Goal: Transaction & Acquisition: Subscribe to service/newsletter

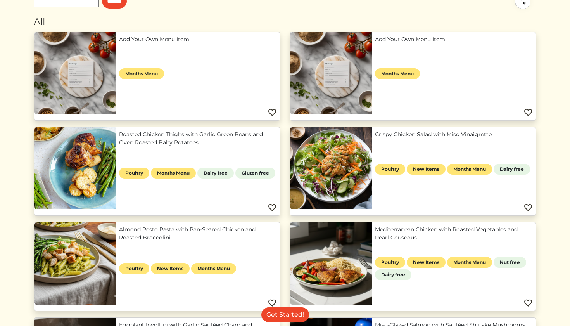
scroll to position [78, 0]
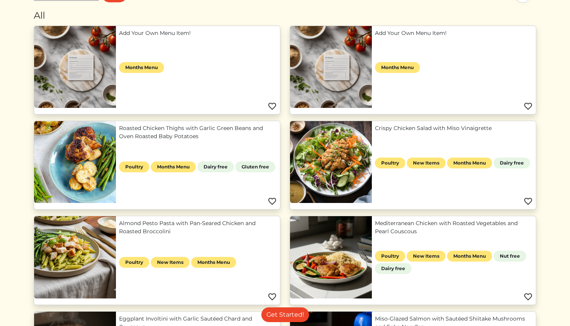
click at [227, 128] on link "Roasted Chicken Thighs with Garlic Green Beans and Oven Roasted Baby Potatoes" at bounding box center [198, 132] width 158 height 16
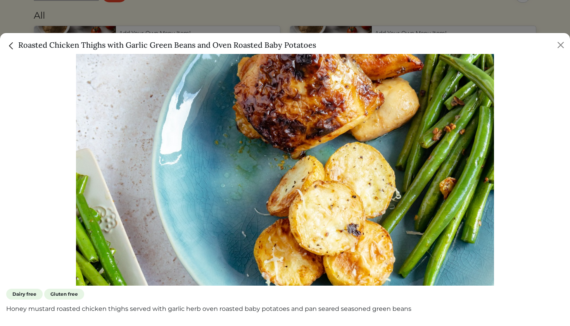
scroll to position [63, 0]
click at [38, 33] on div "Roasted Chicken Thighs with Garlic Green Beans and Oven Roasted Baby Potatoes" at bounding box center [285, 43] width 570 height 21
click at [16, 43] on img "Close" at bounding box center [11, 46] width 10 height 10
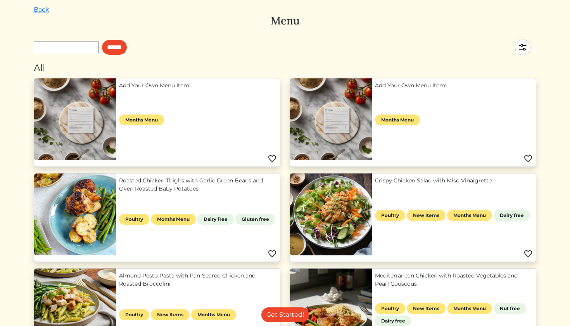
scroll to position [24, 0]
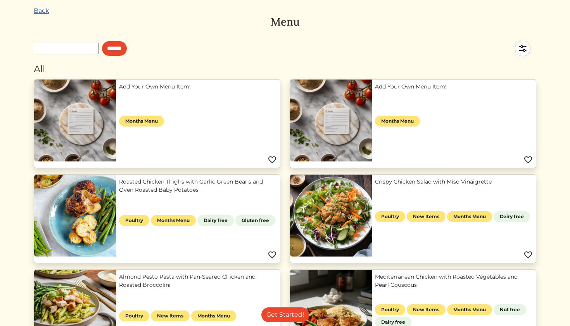
click at [44, 8] on link "Back" at bounding box center [42, 10] width 16 height 7
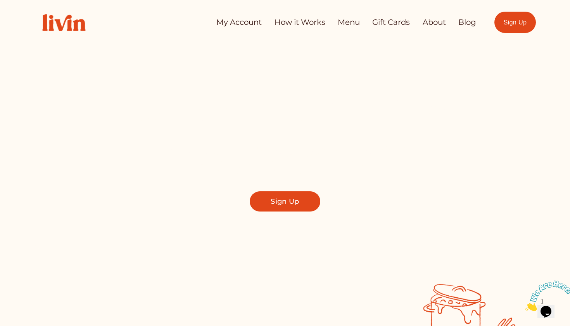
click at [308, 24] on link "How it Works" at bounding box center [300, 23] width 51 height 16
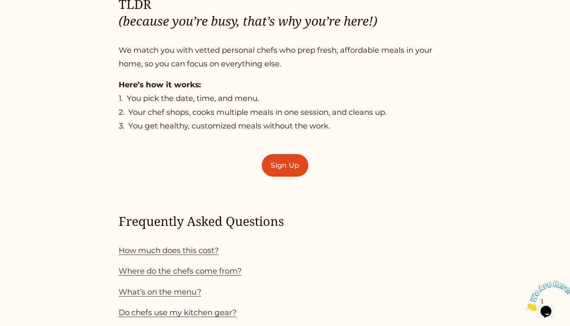
scroll to position [504, 0]
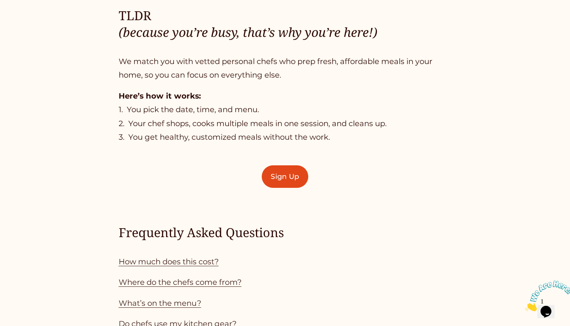
click at [183, 128] on p "Here’s how it works: 1. You pick the date, time, and menu. 2. Your chef shops, …" at bounding box center [285, 116] width 333 height 55
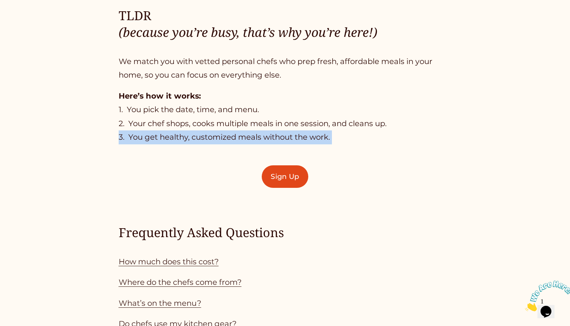
click at [183, 128] on p "Here’s how it works: 1. You pick the date, time, and menu. 2. Your chef shops, …" at bounding box center [285, 116] width 333 height 55
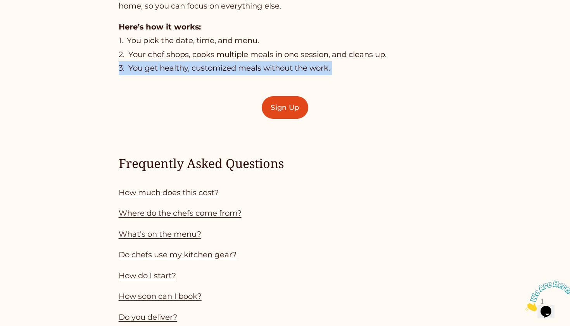
scroll to position [597, 0]
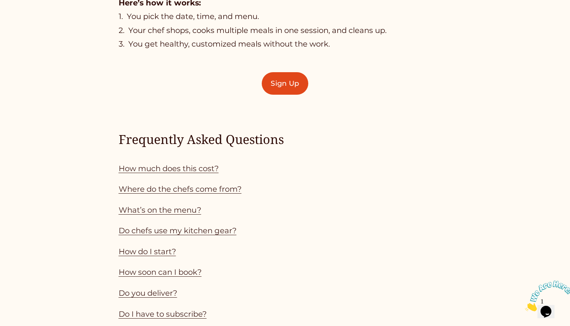
click at [207, 172] on p "How much does this cost?" at bounding box center [285, 169] width 333 height 14
click at [206, 165] on link "How much does this cost?" at bounding box center [169, 168] width 100 height 9
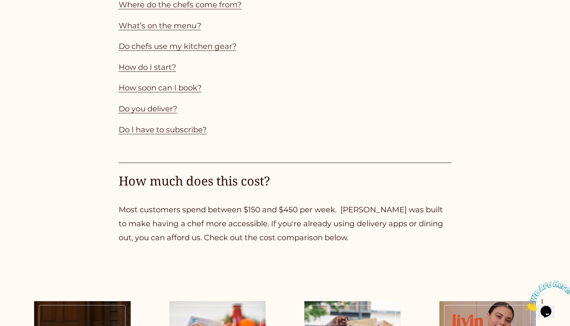
scroll to position [777, 0]
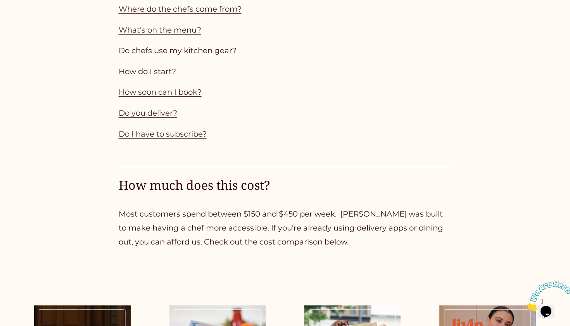
click at [168, 108] on link "Do you deliver?" at bounding box center [148, 112] width 59 height 9
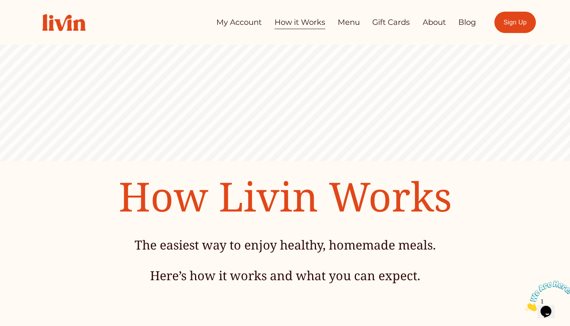
click at [343, 13] on div "My Account How it Works Menu Gift Cards About Blog" at bounding box center [255, 22] width 442 height 33
click at [343, 24] on link "Menu" at bounding box center [349, 23] width 22 height 16
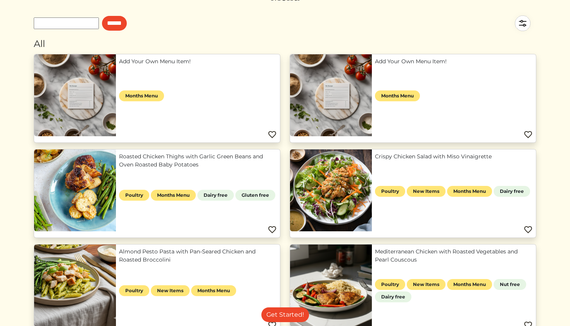
scroll to position [50, 0]
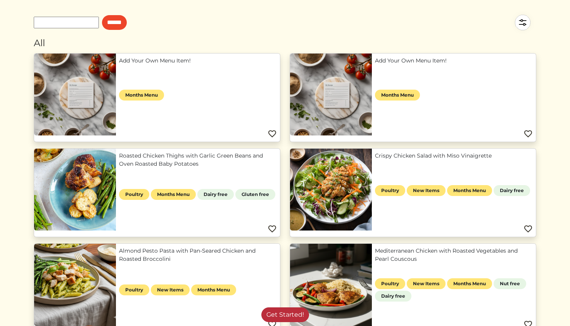
click at [279, 312] on link "Get Started!" at bounding box center [286, 314] width 48 height 15
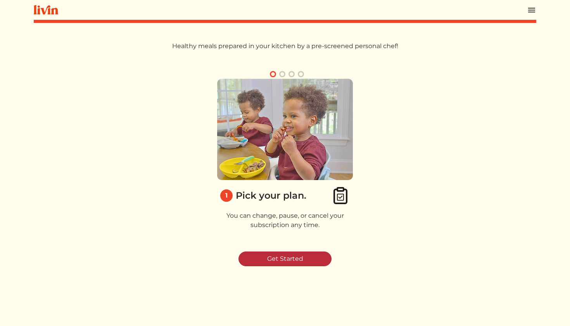
click at [293, 263] on link "Get Started" at bounding box center [285, 258] width 93 height 15
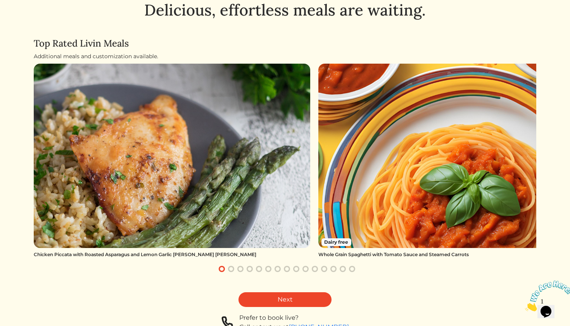
scroll to position [30, 0]
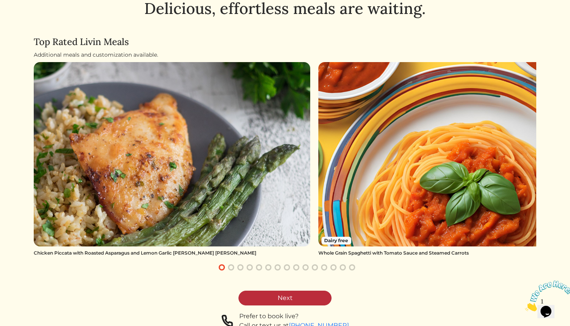
click at [309, 295] on link "Next" at bounding box center [285, 298] width 93 height 15
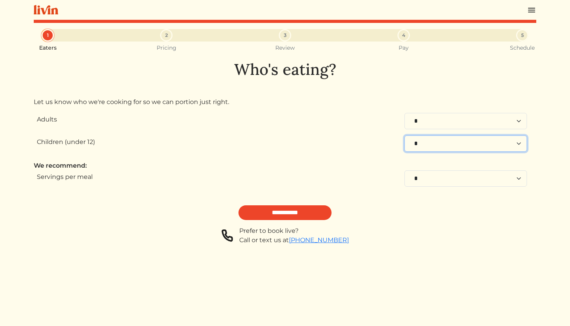
select select "*"
click at [435, 161] on div "We recommend:" at bounding box center [285, 165] width 503 height 9
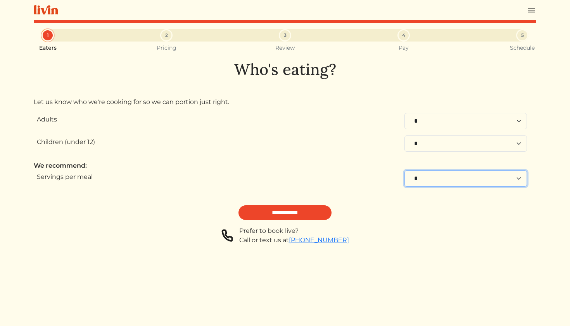
select select "*"
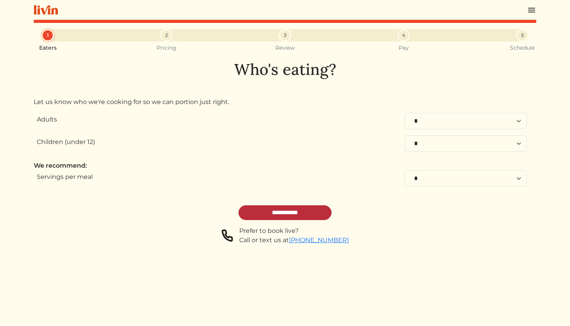
click at [316, 217] on input "**********" at bounding box center [285, 212] width 93 height 15
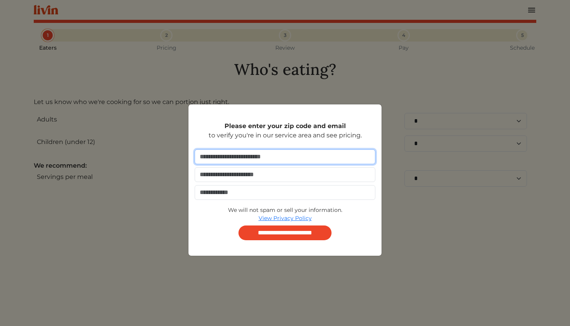
click at [307, 164] on input "number" at bounding box center [285, 156] width 181 height 15
type input "*****"
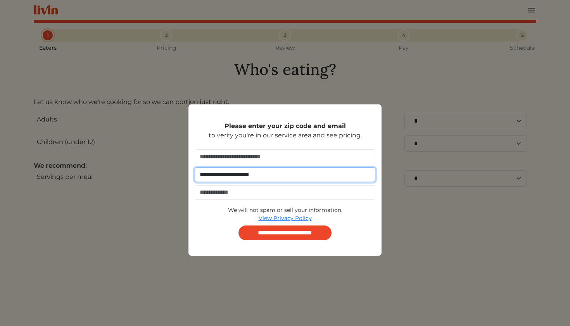
type input "**********"
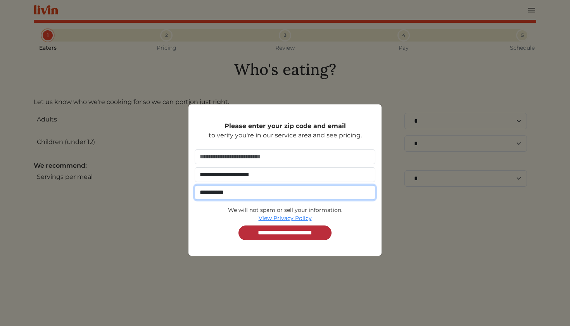
type input "**********"
click at [262, 227] on input "**********" at bounding box center [285, 232] width 93 height 15
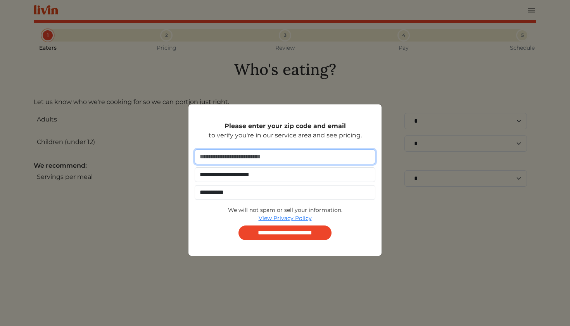
click at [222, 159] on input "*****" at bounding box center [285, 156] width 181 height 15
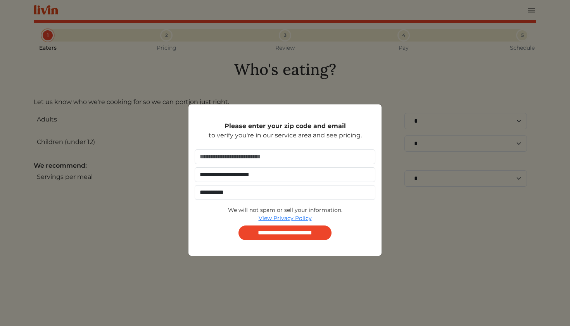
click at [247, 224] on form "**********" at bounding box center [285, 194] width 181 height 91
click at [247, 227] on input "**********" at bounding box center [285, 232] width 93 height 15
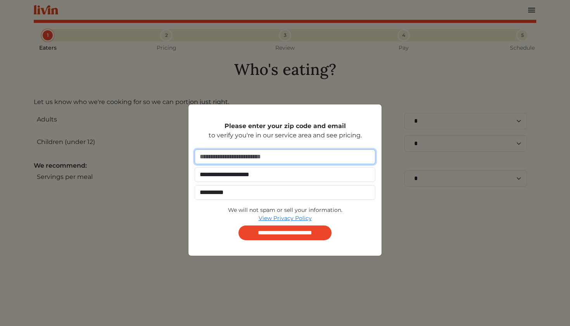
click at [212, 163] on input "*****" at bounding box center [285, 156] width 181 height 15
click at [213, 163] on input "*****" at bounding box center [285, 156] width 181 height 15
click at [211, 160] on input "*****" at bounding box center [285, 156] width 181 height 15
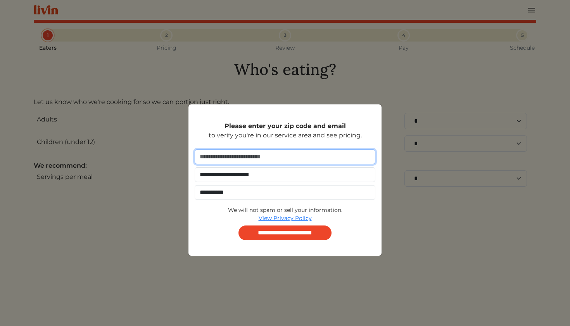
click at [285, 233] on input "**********" at bounding box center [285, 232] width 93 height 15
click at [213, 154] on input "*****" at bounding box center [285, 156] width 181 height 15
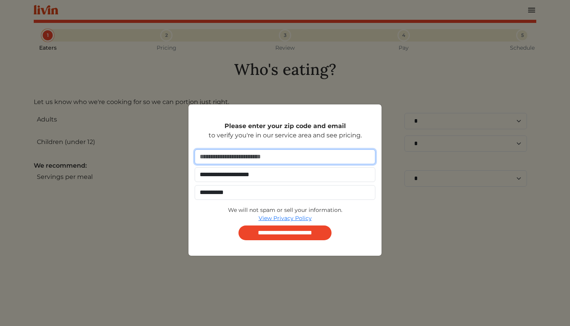
click at [285, 233] on input "**********" at bounding box center [285, 232] width 93 height 15
type input "*"
type input "*****"
click at [285, 233] on input "**********" at bounding box center [285, 232] width 93 height 15
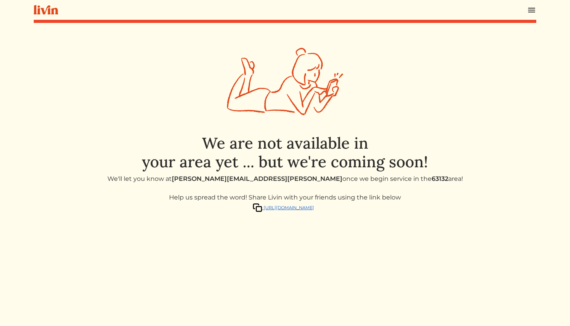
click at [283, 208] on span "[URL][DOMAIN_NAME]" at bounding box center [289, 207] width 50 height 5
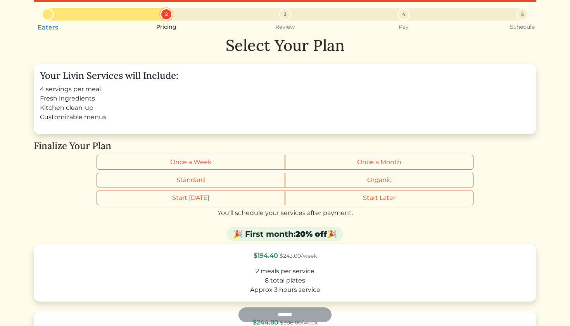
scroll to position [28, 0]
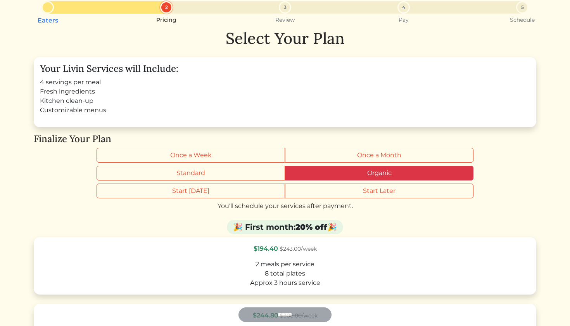
click at [384, 173] on label "Organic" at bounding box center [379, 173] width 189 height 15
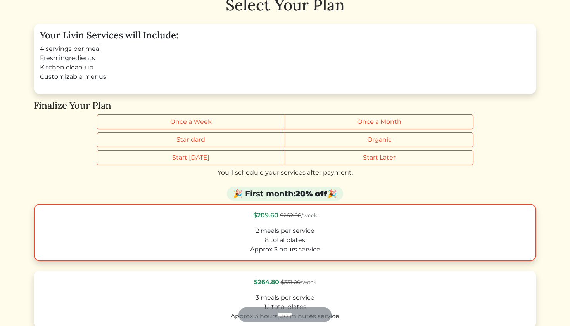
scroll to position [80, 0]
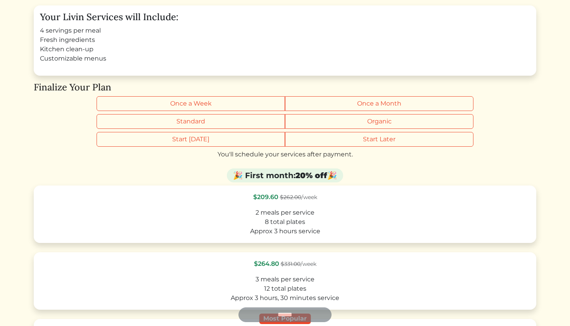
click at [340, 184] on div "🎉 First month: 20% off 🎉" at bounding box center [285, 176] width 503 height 17
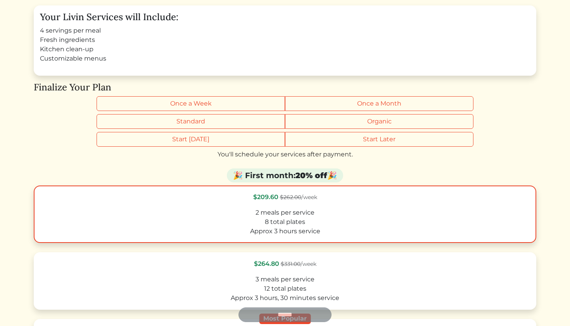
click at [340, 202] on label "$209.60 $262.00 /week 2 meals per service 8 total plates Approx 3 hours service" at bounding box center [285, 213] width 503 height 57
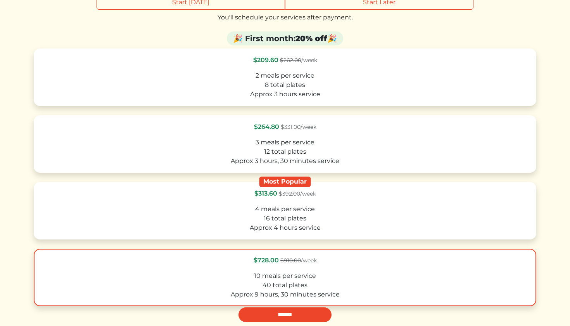
scroll to position [302, 0]
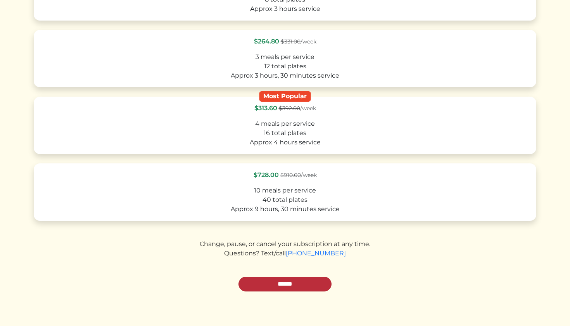
click at [298, 286] on input "******" at bounding box center [285, 284] width 93 height 15
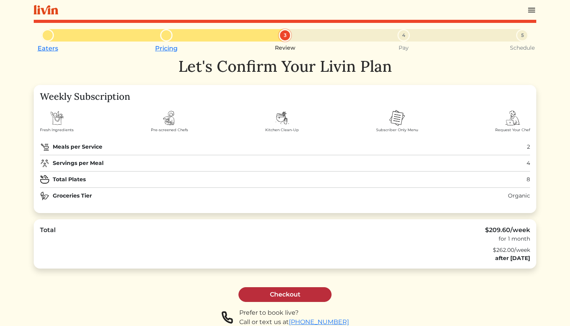
click at [294, 297] on link "Checkout" at bounding box center [285, 294] width 93 height 15
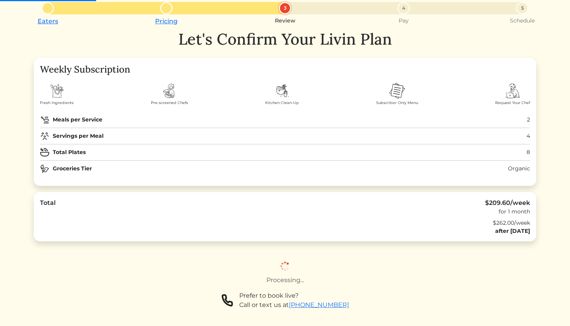
scroll to position [25, 0]
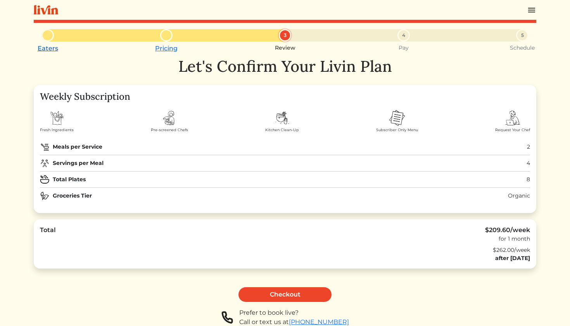
click at [52, 51] on link "Eaters" at bounding box center [48, 48] width 21 height 7
select select "*"
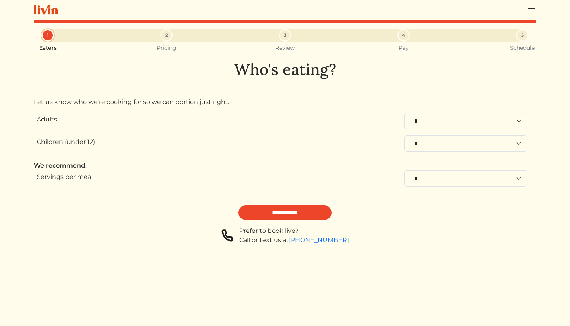
click at [52, 50] on small "Eaters" at bounding box center [47, 48] width 17 height 7
click at [180, 48] on div "1 Eaters 2 Pricing 3 Review 4 Pay 5 Schedule Who's eating? Let us know who we'r…" at bounding box center [285, 192] width 503 height 326
click at [169, 48] on small "Pricing" at bounding box center [167, 48] width 20 height 7
click at [53, 14] on img at bounding box center [46, 10] width 24 height 10
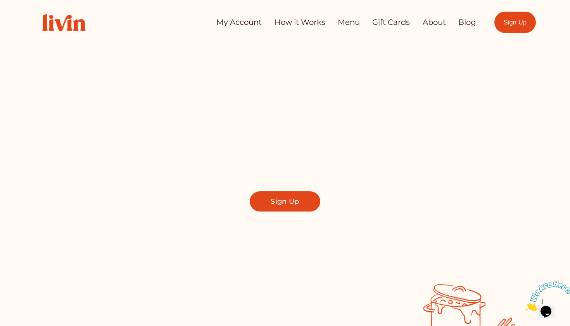
click at [343, 24] on link "Menu" at bounding box center [349, 23] width 22 height 16
click at [306, 17] on link "How it Works" at bounding box center [300, 23] width 51 height 16
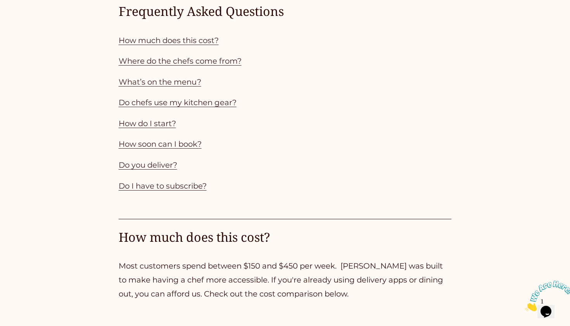
scroll to position [632, 0]
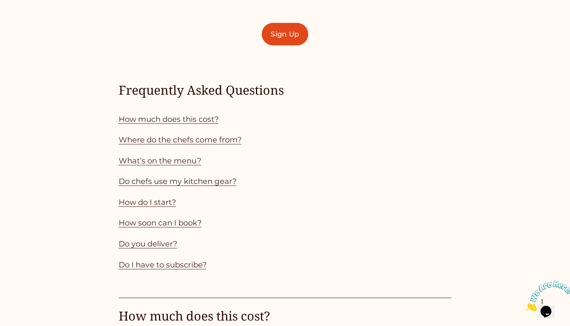
click at [224, 177] on link "Do chefs use my kitchen gear?" at bounding box center [178, 181] width 118 height 9
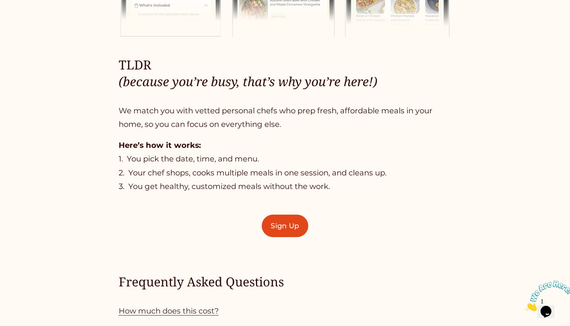
scroll to position [476, 0]
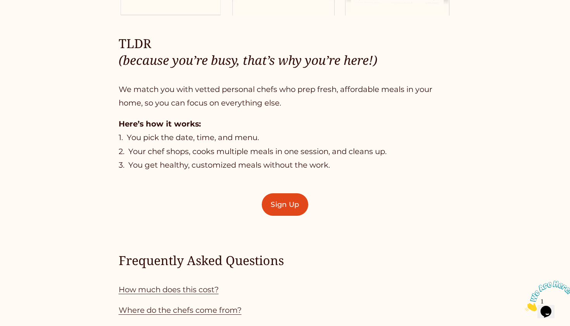
click at [279, 206] on link "Sign Up" at bounding box center [285, 204] width 47 height 23
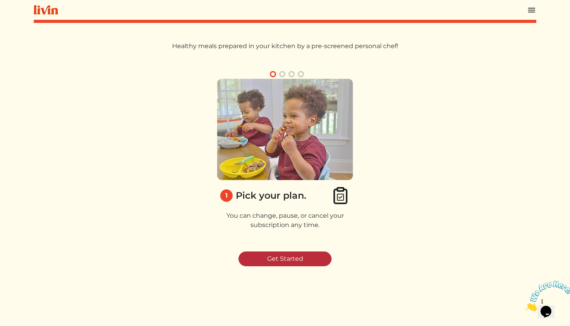
click at [283, 254] on link "Get Started" at bounding box center [285, 258] width 93 height 15
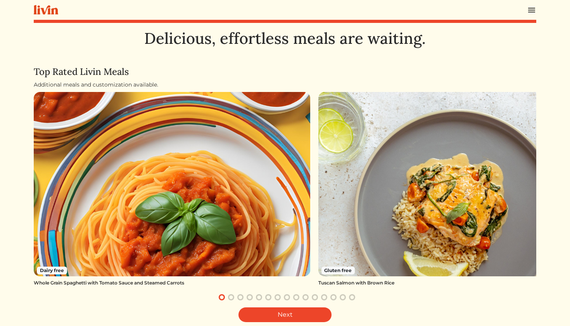
click at [421, 205] on img at bounding box center [457, 184] width 277 height 184
click at [452, 199] on img at bounding box center [457, 184] width 277 height 184
click at [231, 296] on button "button" at bounding box center [231, 297] width 9 height 9
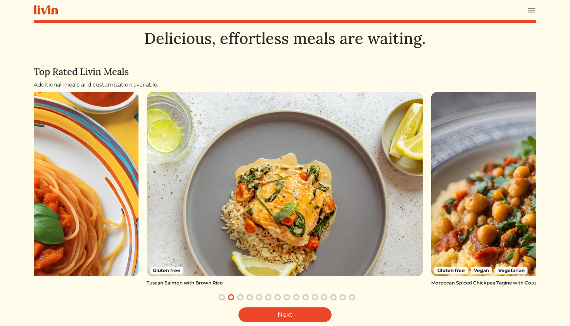
click at [244, 296] on button "button" at bounding box center [240, 297] width 9 height 9
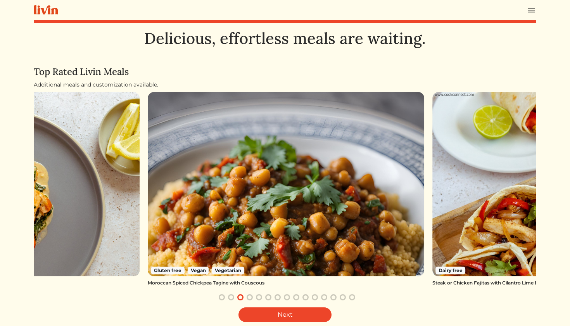
click at [251, 297] on button "button" at bounding box center [249, 297] width 9 height 9
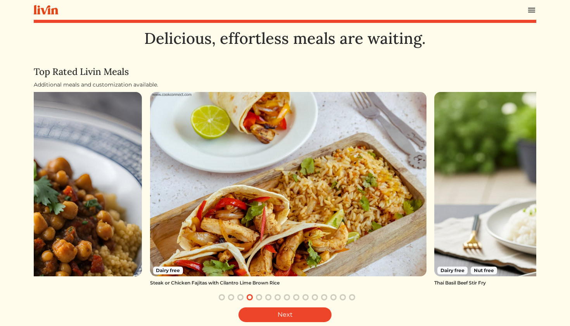
click at [256, 297] on button "button" at bounding box center [259, 297] width 9 height 9
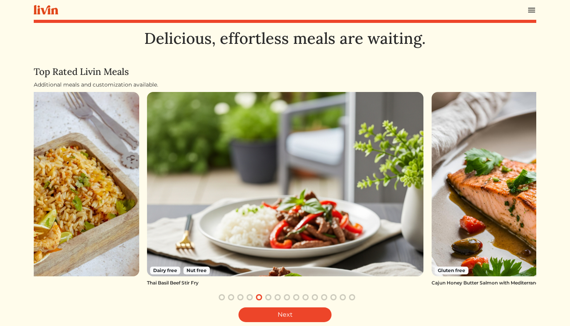
click at [259, 296] on button "button" at bounding box center [259, 297] width 9 height 9
click at [264, 296] on button "button" at bounding box center [268, 297] width 9 height 9
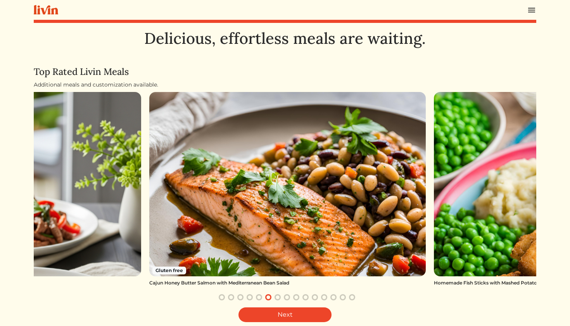
click at [272, 298] on button "button" at bounding box center [268, 297] width 9 height 9
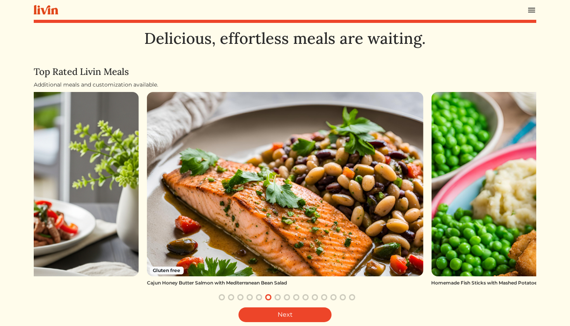
click at [279, 298] on button "button" at bounding box center [277, 297] width 9 height 9
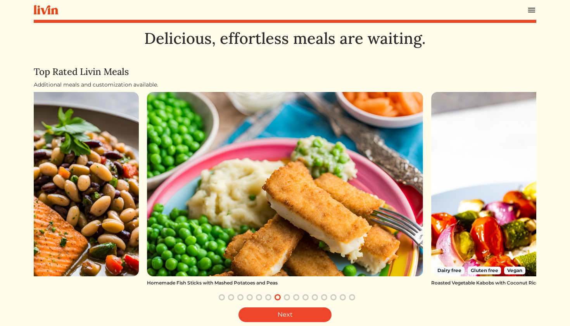
click at [282, 298] on button "button" at bounding box center [277, 297] width 9 height 9
click at [287, 298] on button "button" at bounding box center [286, 297] width 9 height 9
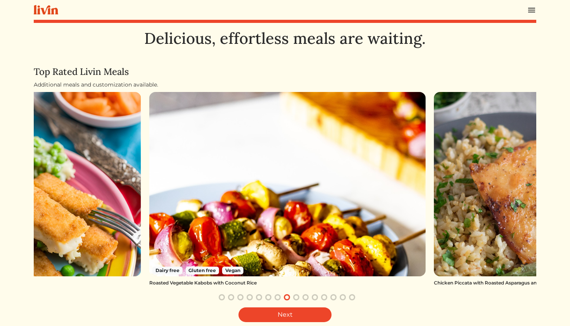
click at [292, 298] on button "button" at bounding box center [296, 297] width 9 height 9
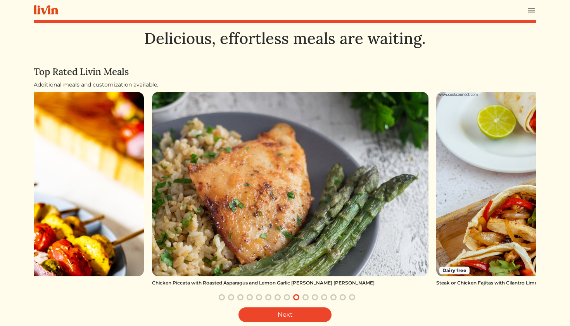
click at [301, 298] on button "button" at bounding box center [305, 297] width 9 height 9
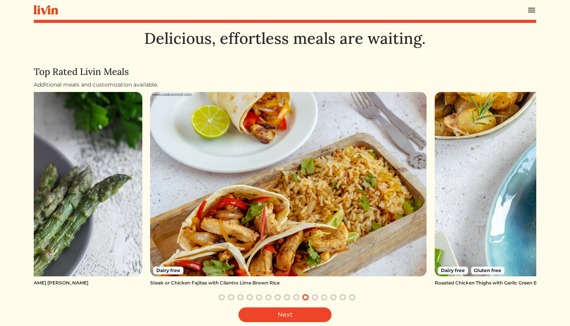
click at [312, 298] on button "button" at bounding box center [314, 297] width 9 height 9
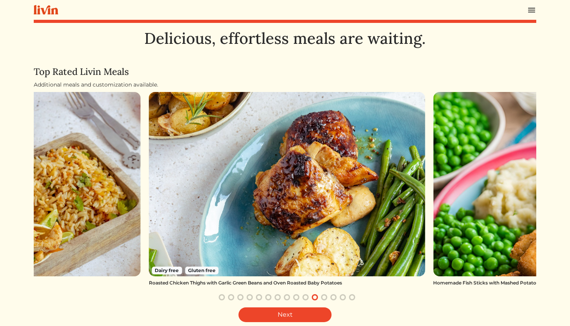
click at [320, 300] on div at bounding box center [287, 297] width 470 height 9
click at [325, 298] on button "button" at bounding box center [324, 297] width 9 height 9
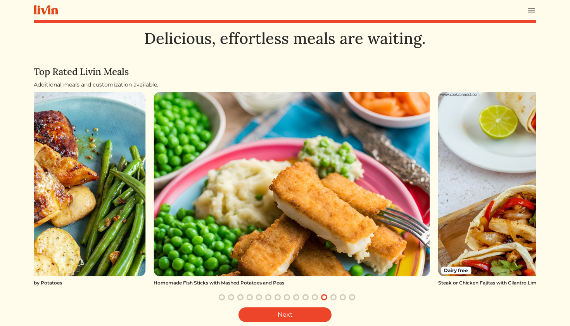
click at [329, 297] on button "button" at bounding box center [333, 297] width 9 height 9
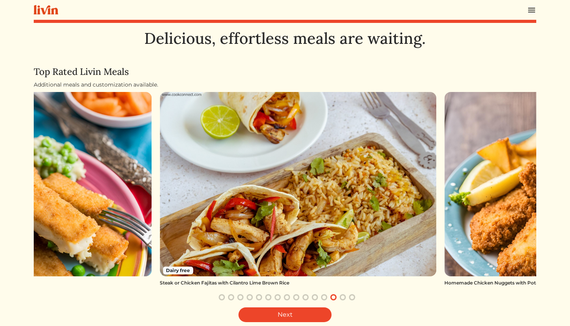
click at [338, 297] on button "button" at bounding box center [342, 297] width 9 height 9
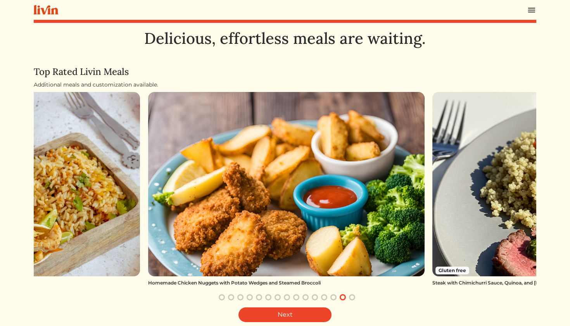
click at [345, 297] on button "button" at bounding box center [342, 297] width 9 height 9
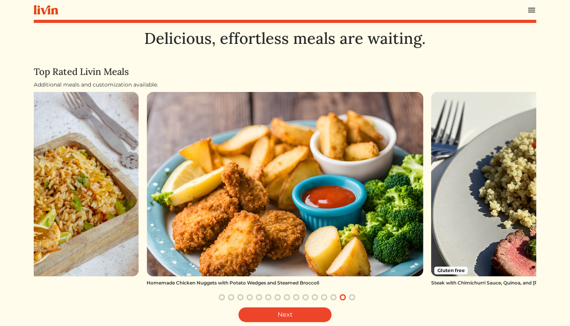
click at [348, 298] on button "button" at bounding box center [352, 297] width 9 height 9
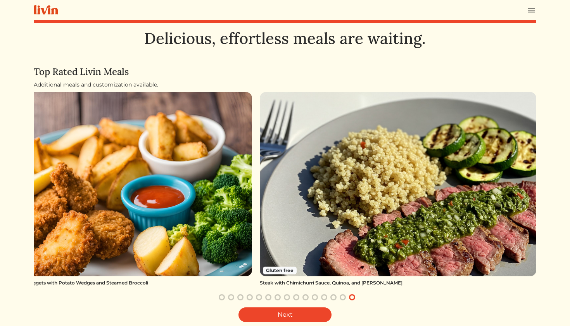
click at [290, 322] on div "Delicious, effortless meals are waiting. Top Rated Livin Meals Additional meals…" at bounding box center [285, 213] width 503 height 369
click at [274, 312] on link "Next" at bounding box center [285, 314] width 93 height 15
select select "*"
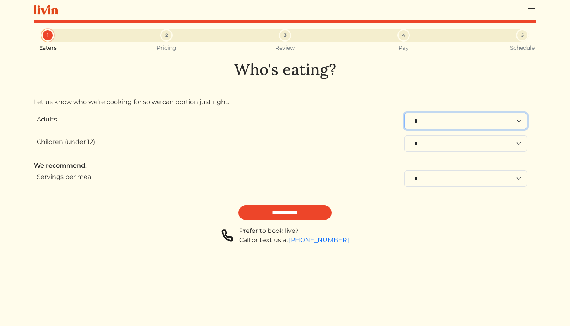
select select "*"
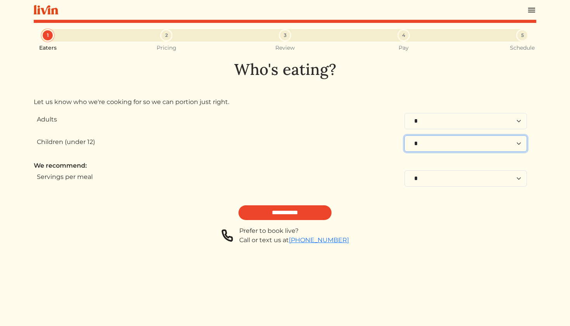
select select "*"
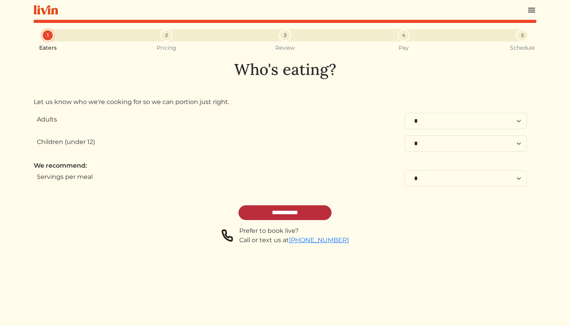
click at [295, 208] on input "**********" at bounding box center [285, 212] width 93 height 15
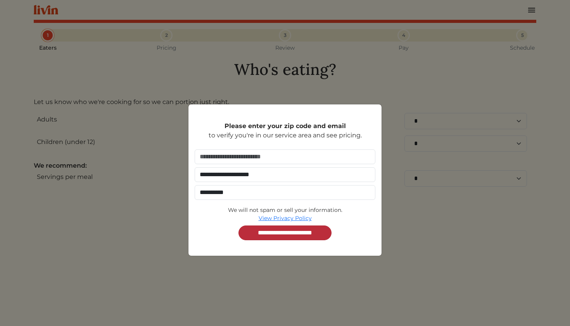
click at [276, 233] on input "**********" at bounding box center [285, 232] width 93 height 15
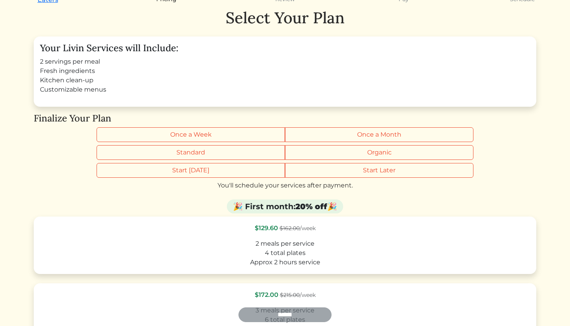
scroll to position [57, 0]
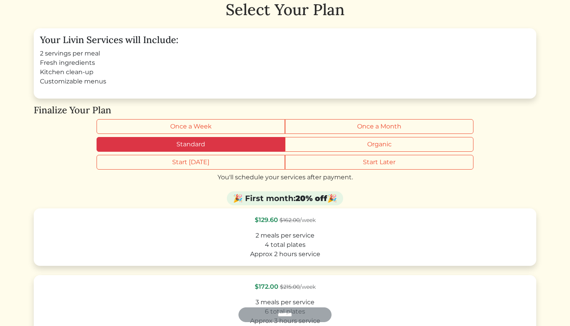
click at [250, 140] on label "Standard" at bounding box center [191, 144] width 189 height 15
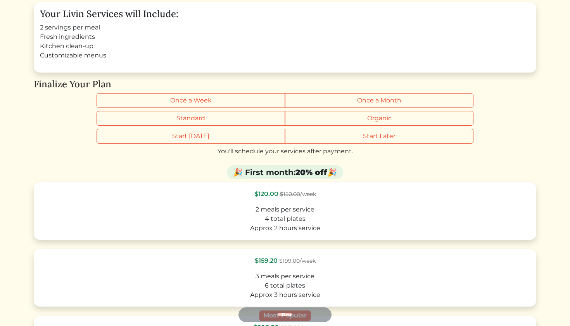
scroll to position [83, 0]
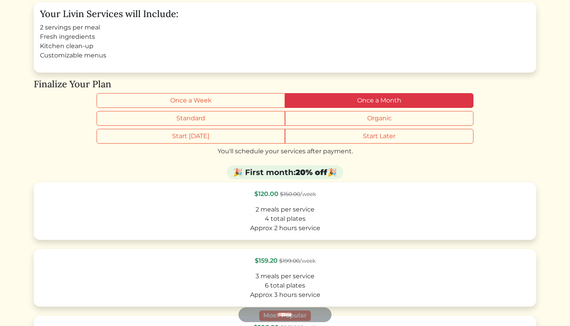
click at [317, 98] on label "Once a Month" at bounding box center [379, 100] width 189 height 15
click at [306, 101] on label "Once a Month" at bounding box center [379, 100] width 189 height 15
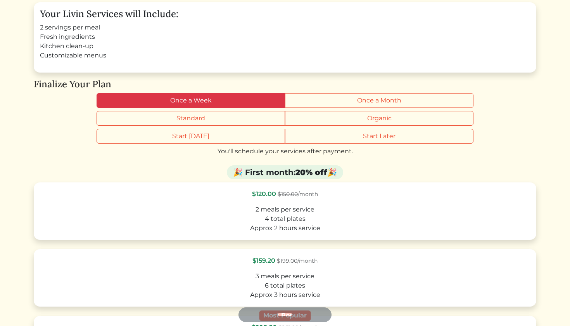
click at [280, 104] on label "Once a Week" at bounding box center [191, 100] width 189 height 15
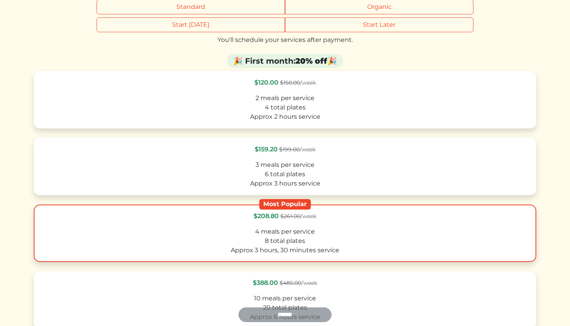
scroll to position [194, 0]
